Goal: Find specific page/section: Find specific page/section

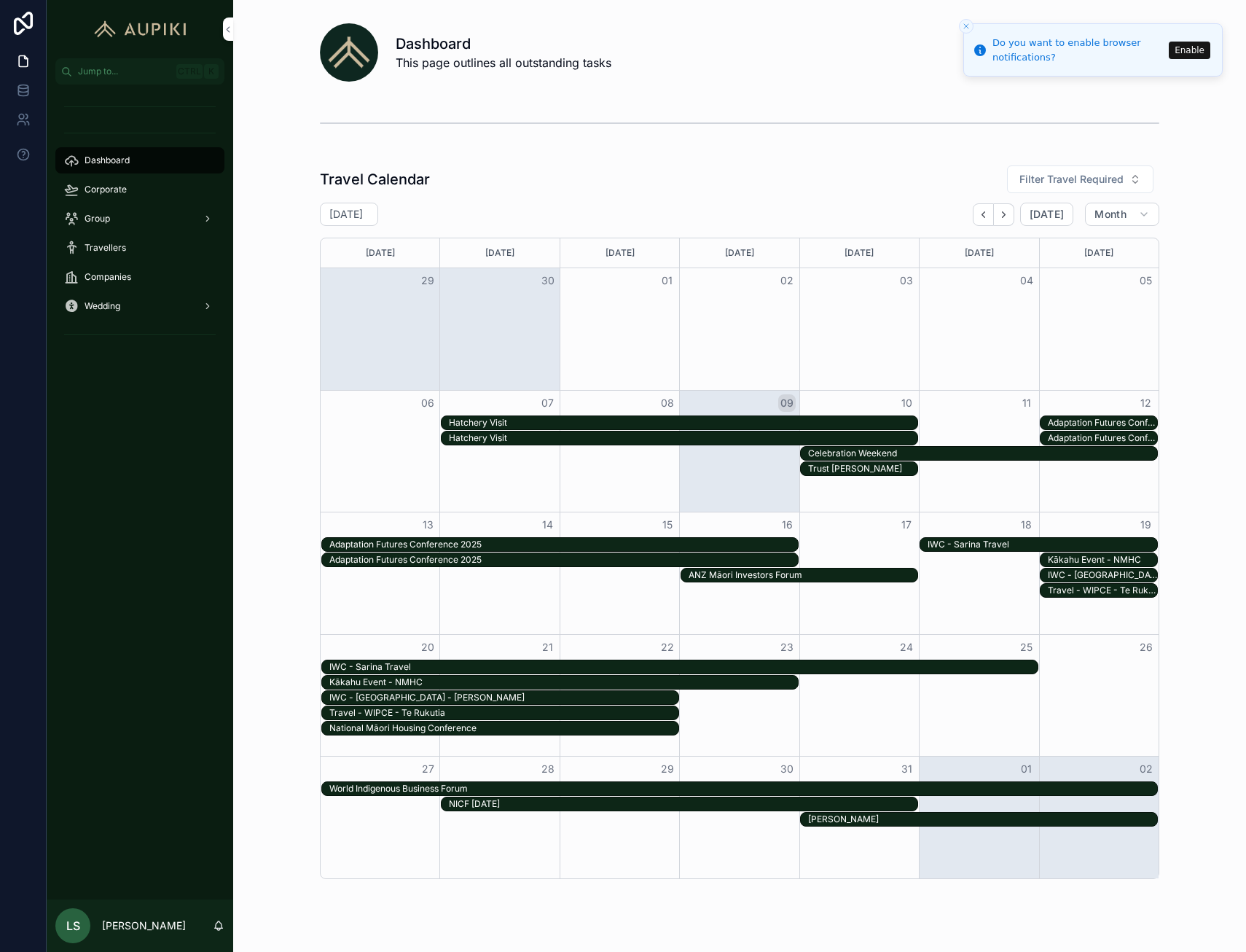
click at [750, 420] on div "Hatchery Visit" at bounding box center [683, 423] width 469 height 12
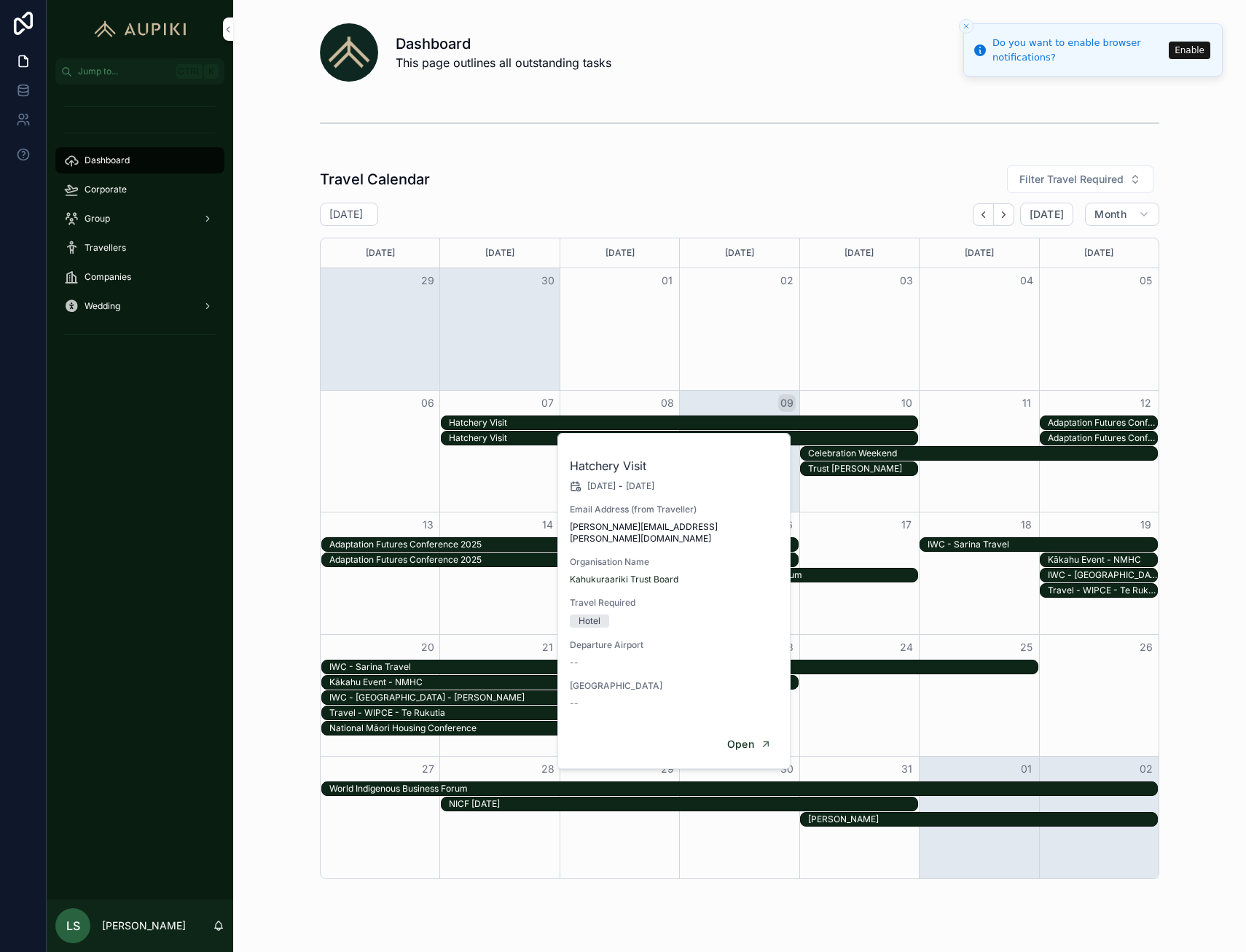
click at [816, 435] on div "Hatchery Visit" at bounding box center [683, 438] width 469 height 12
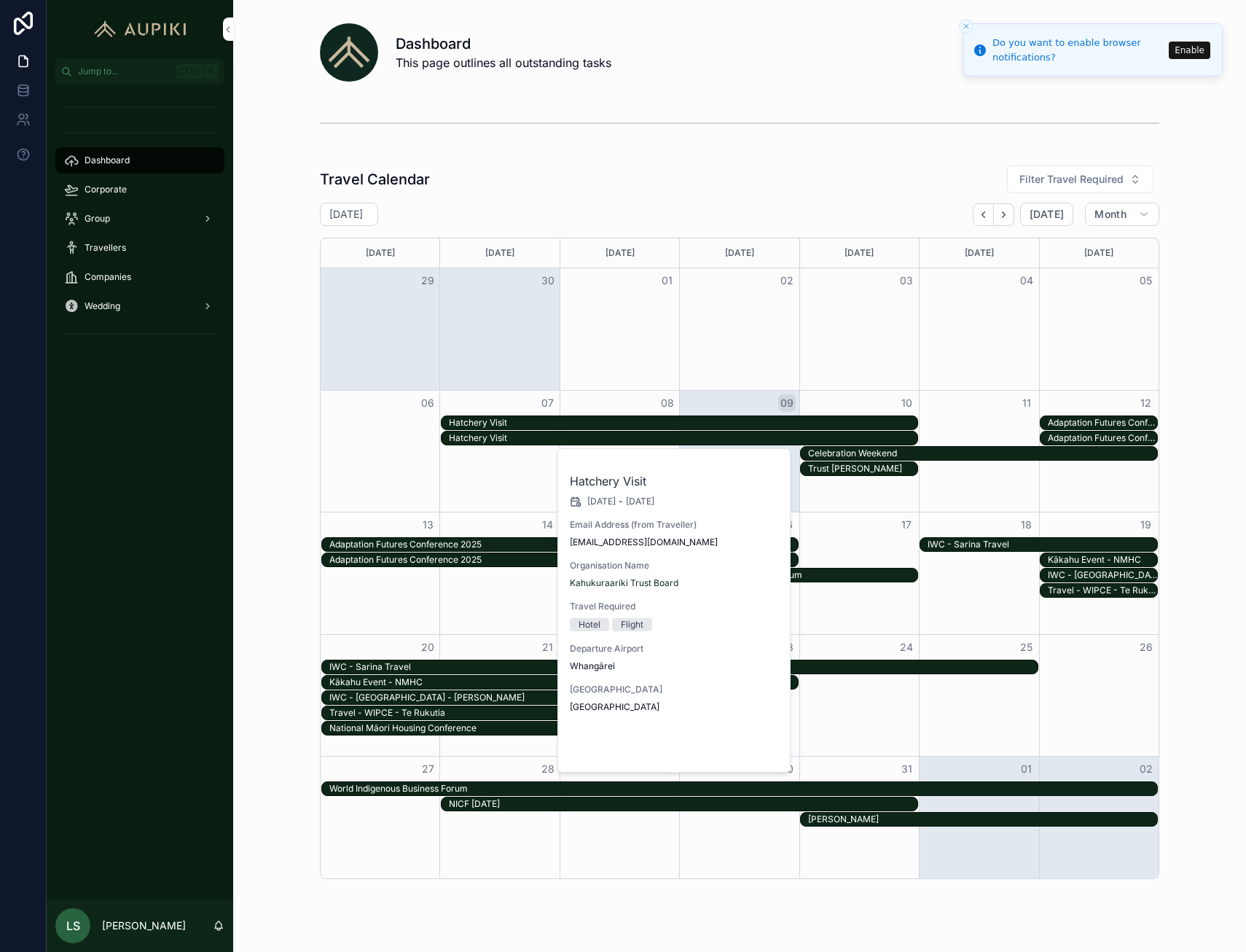
click at [748, 756] on button "Open" at bounding box center [750, 748] width 64 height 24
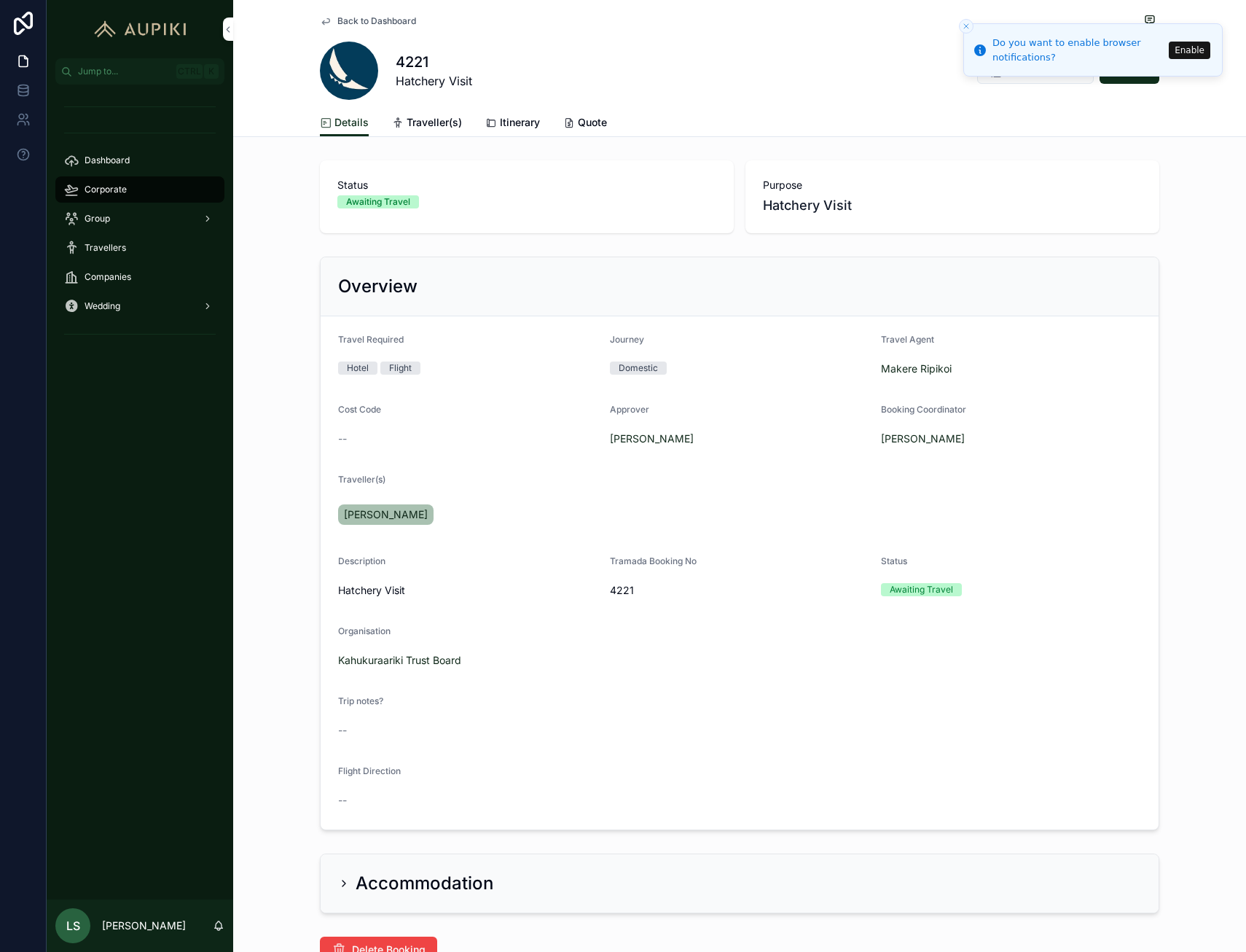
click at [962, 26] on icon "Close toast" at bounding box center [966, 26] width 8 height 8
click at [1048, 71] on span "Open Tramada" at bounding box center [1045, 70] width 71 height 14
